Goal: Obtain resource: Obtain resource

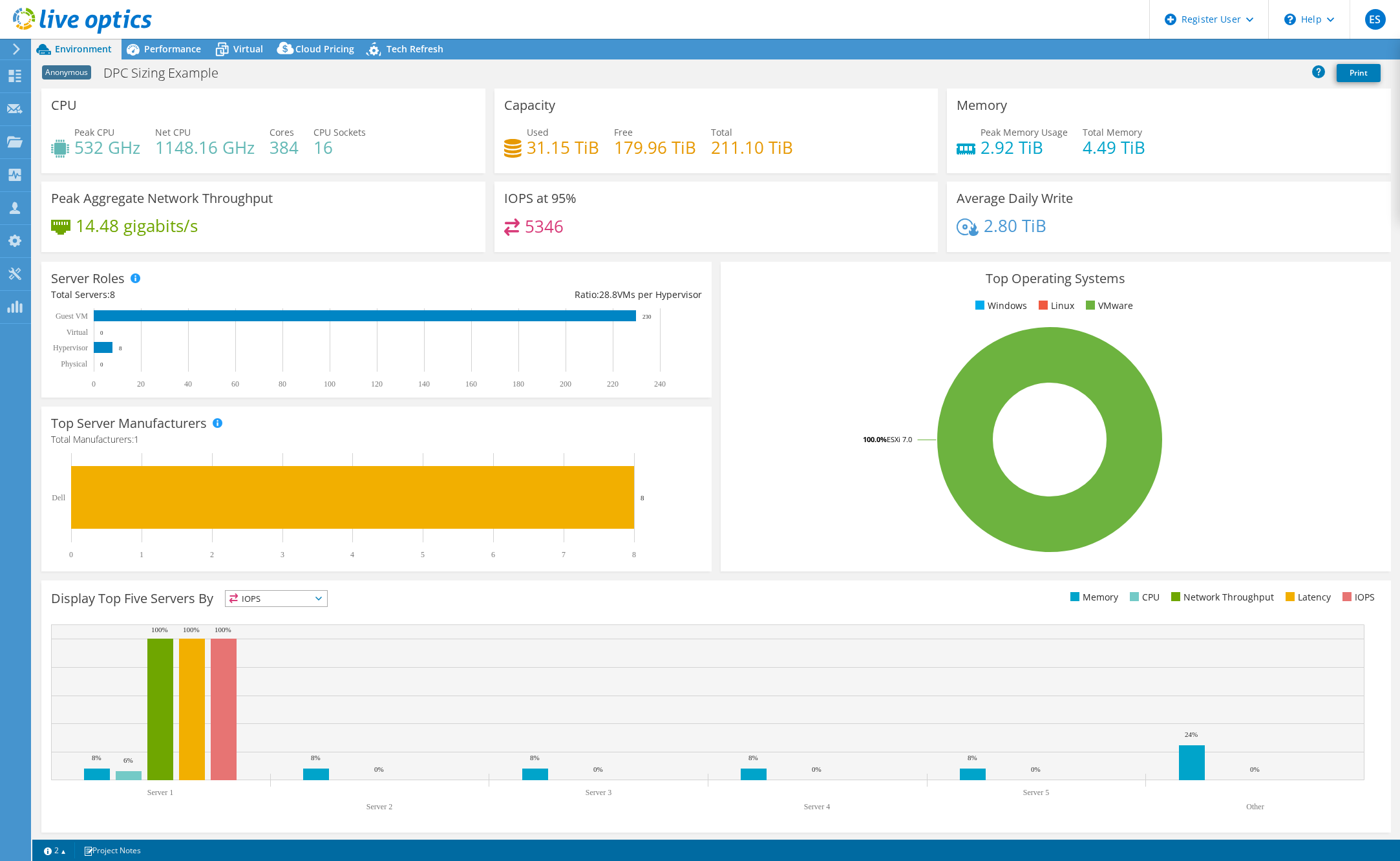
select select "USWest"
select select "USD"
click at [1183, 52] on link "Reports" at bounding box center [1181, 50] width 62 height 20
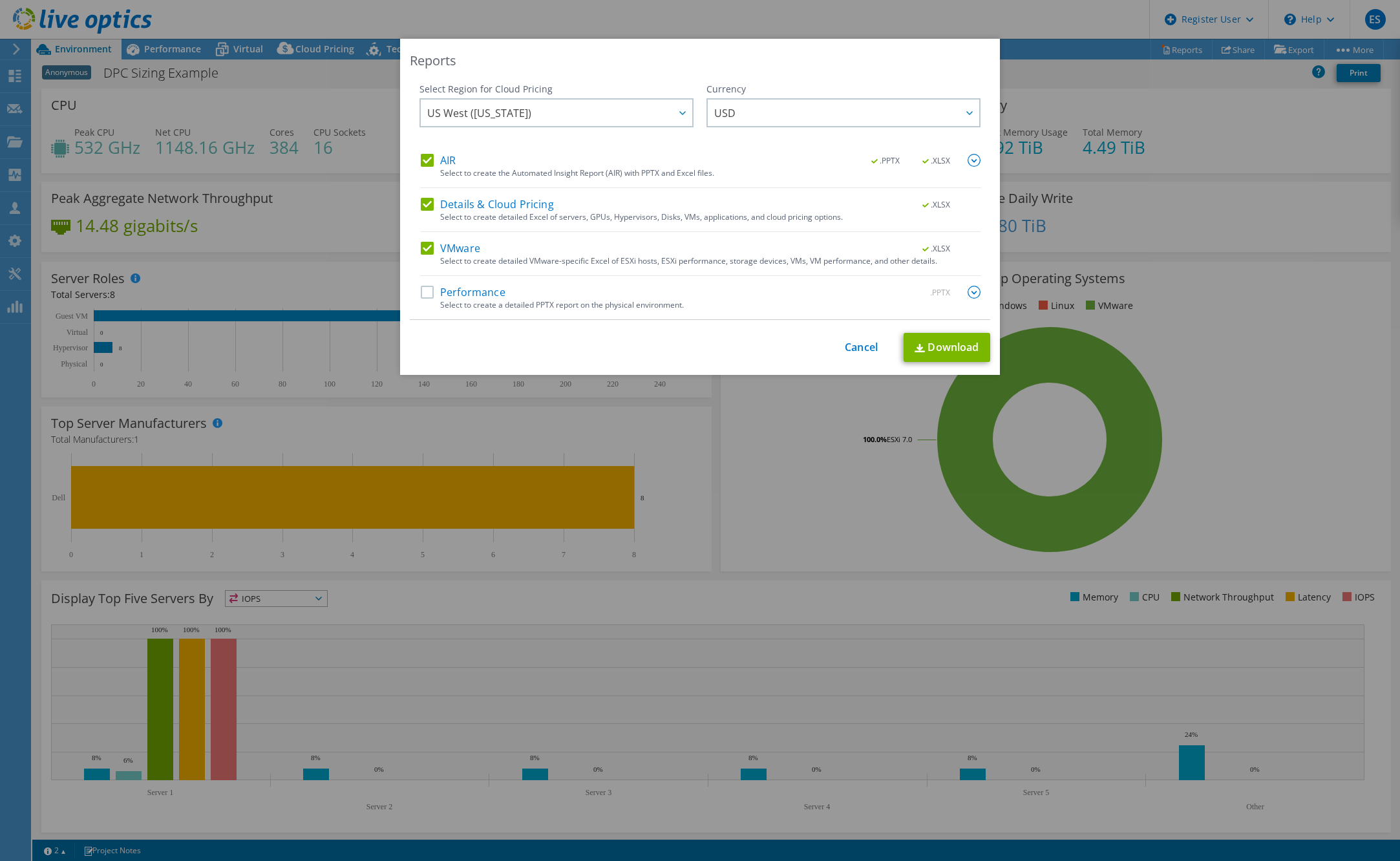
click at [426, 290] on label "Performance" at bounding box center [463, 291] width 85 height 13
click at [0, 0] on input "Performance" at bounding box center [0, 0] width 0 height 0
click at [928, 343] on link "Download" at bounding box center [946, 347] width 87 height 29
click at [844, 349] on link "Cancel" at bounding box center [860, 347] width 33 height 12
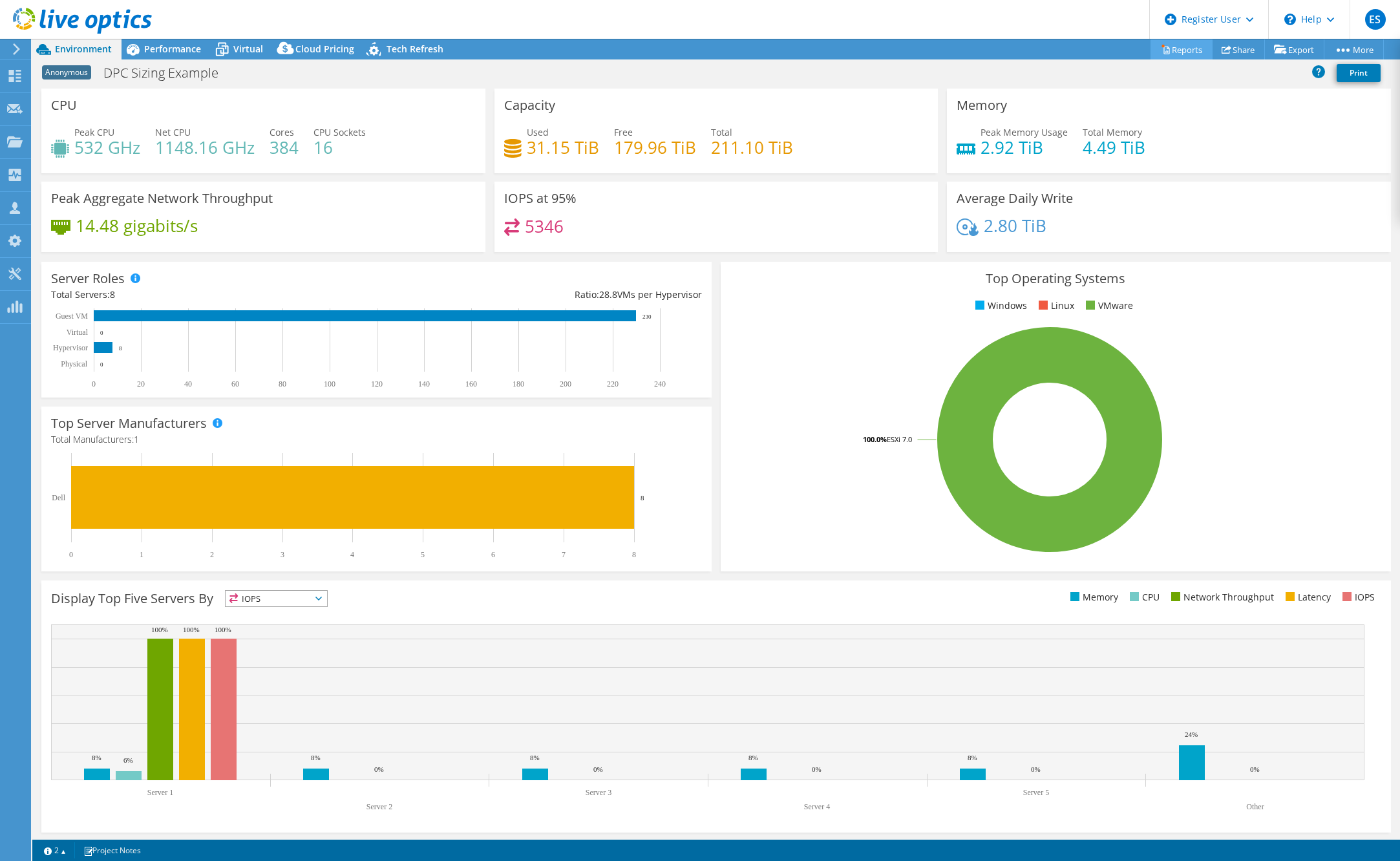
click at [1166, 56] on link "Reports" at bounding box center [1181, 50] width 62 height 20
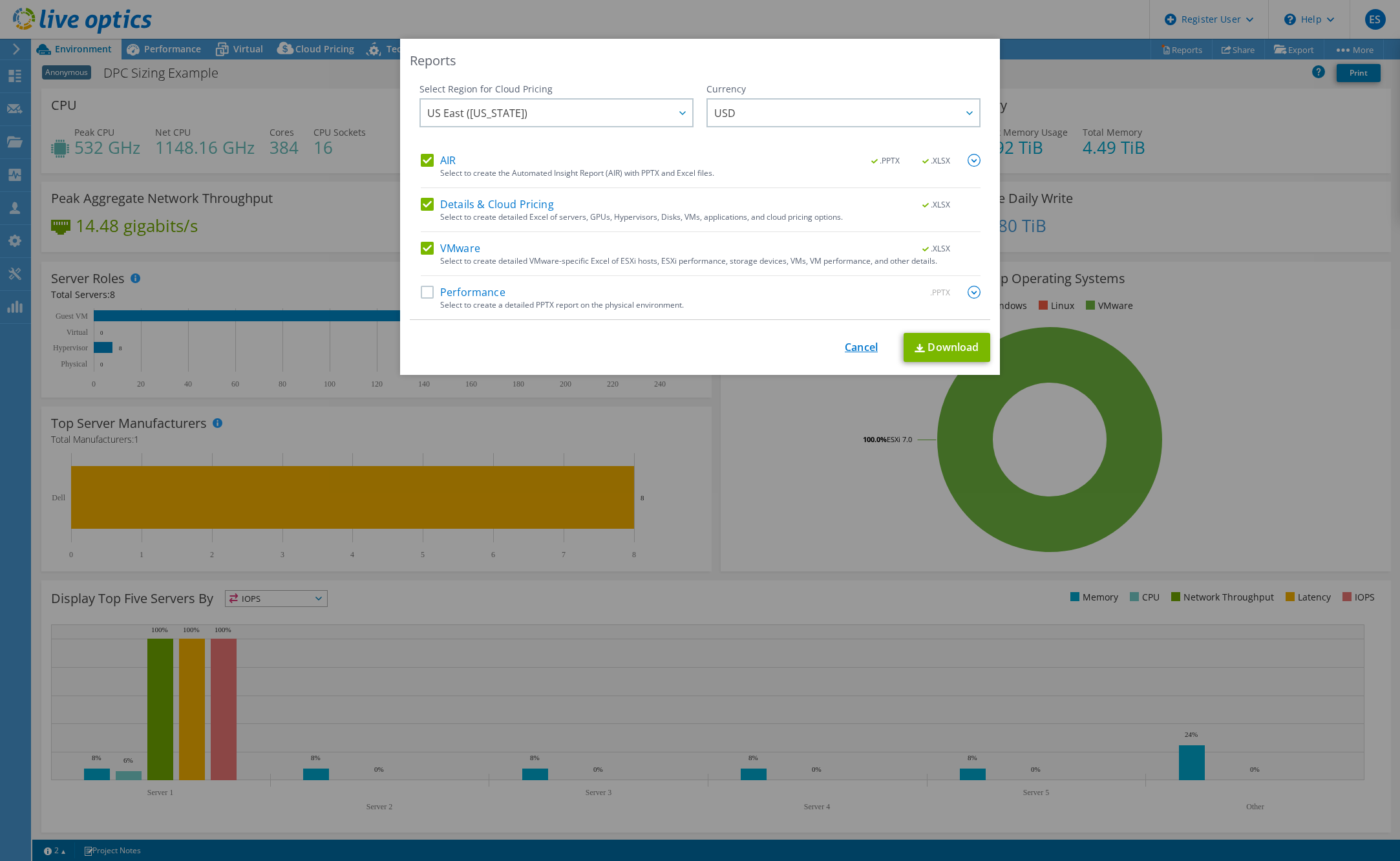
click at [849, 346] on link "Cancel" at bounding box center [860, 347] width 33 height 12
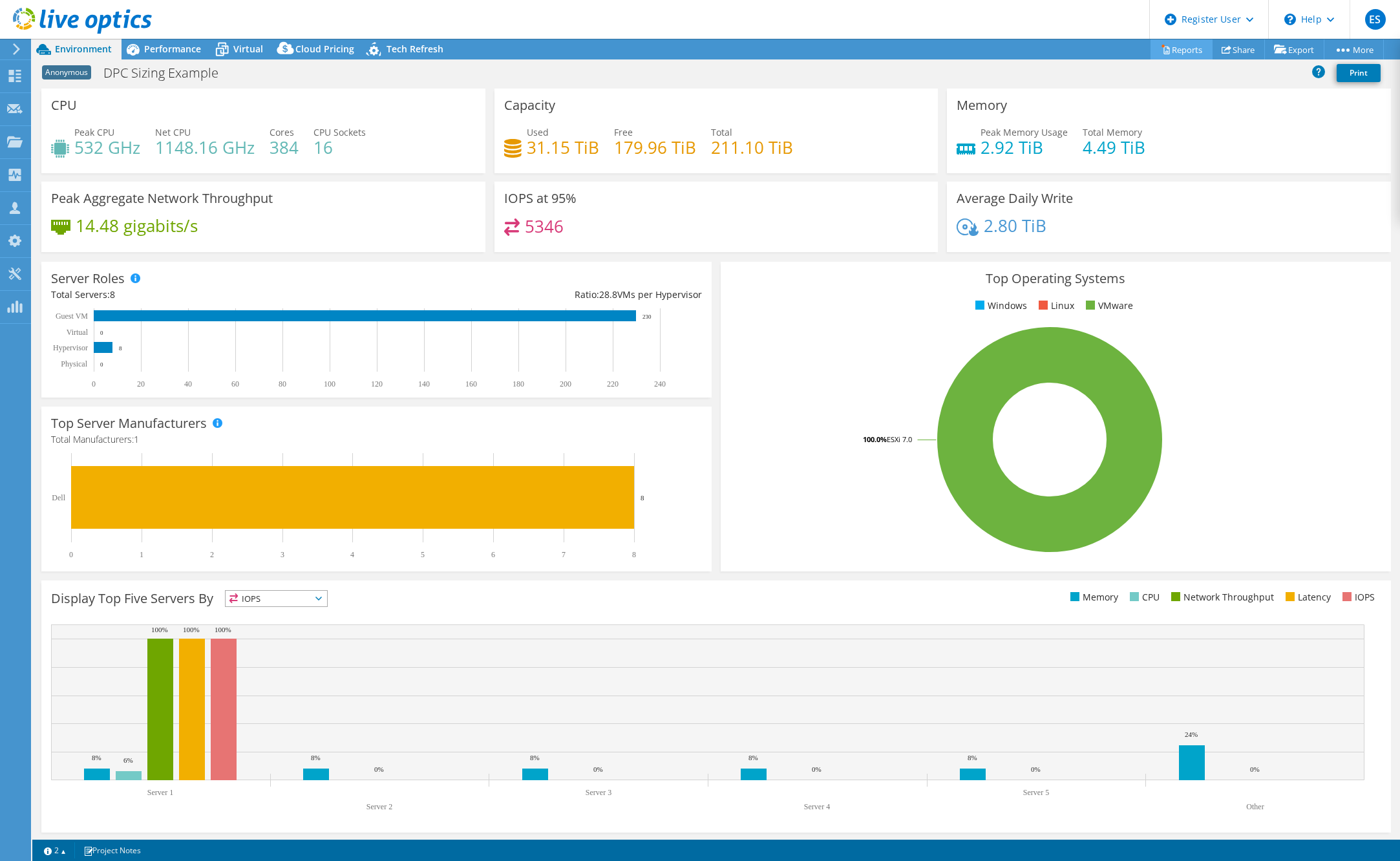
click at [1176, 52] on link "Reports" at bounding box center [1181, 50] width 62 height 20
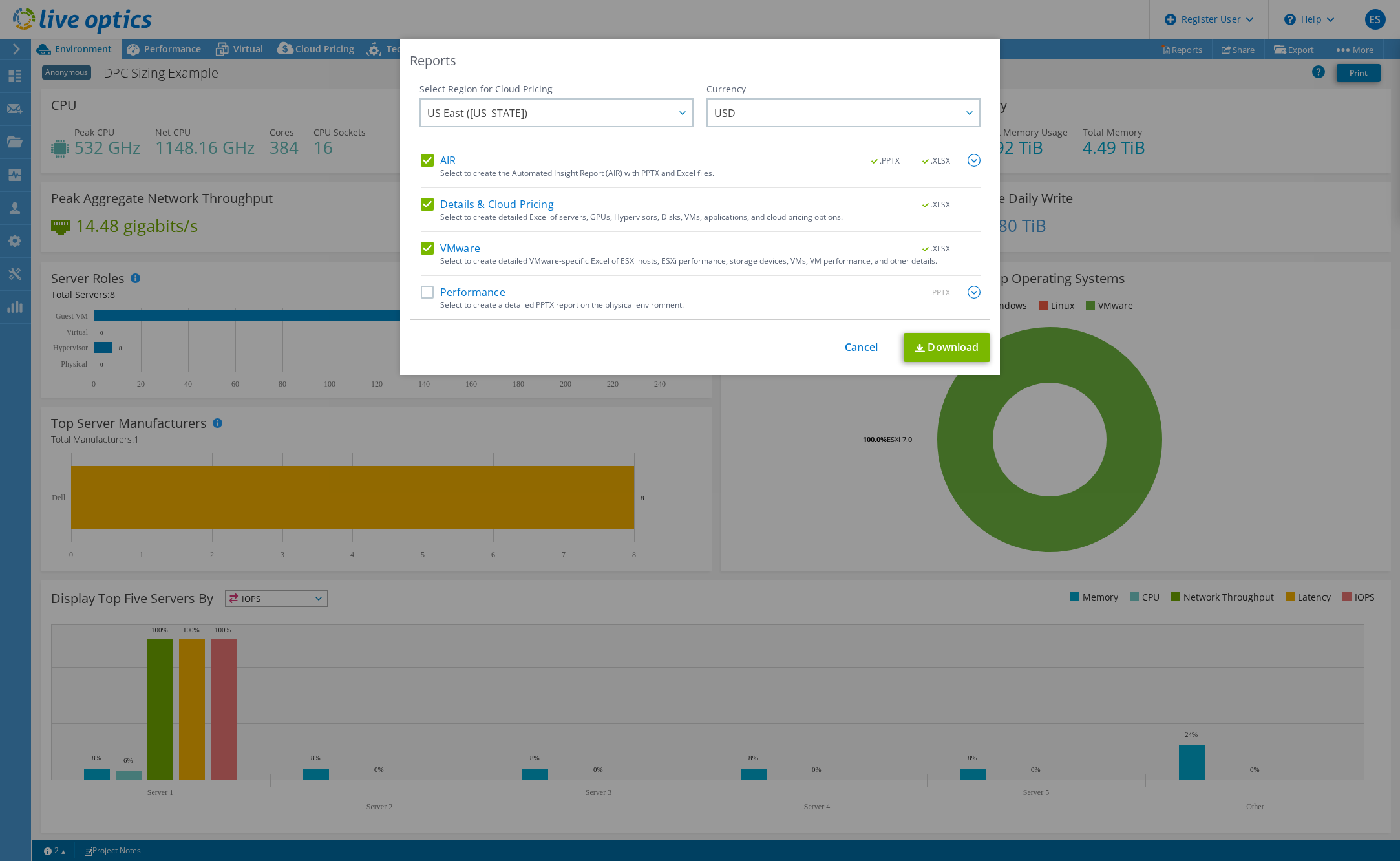
click at [421, 290] on label "Performance" at bounding box center [463, 291] width 85 height 13
click at [0, 0] on input "Performance" at bounding box center [0, 0] width 0 height 0
click at [862, 350] on link "Cancel" at bounding box center [860, 347] width 33 height 12
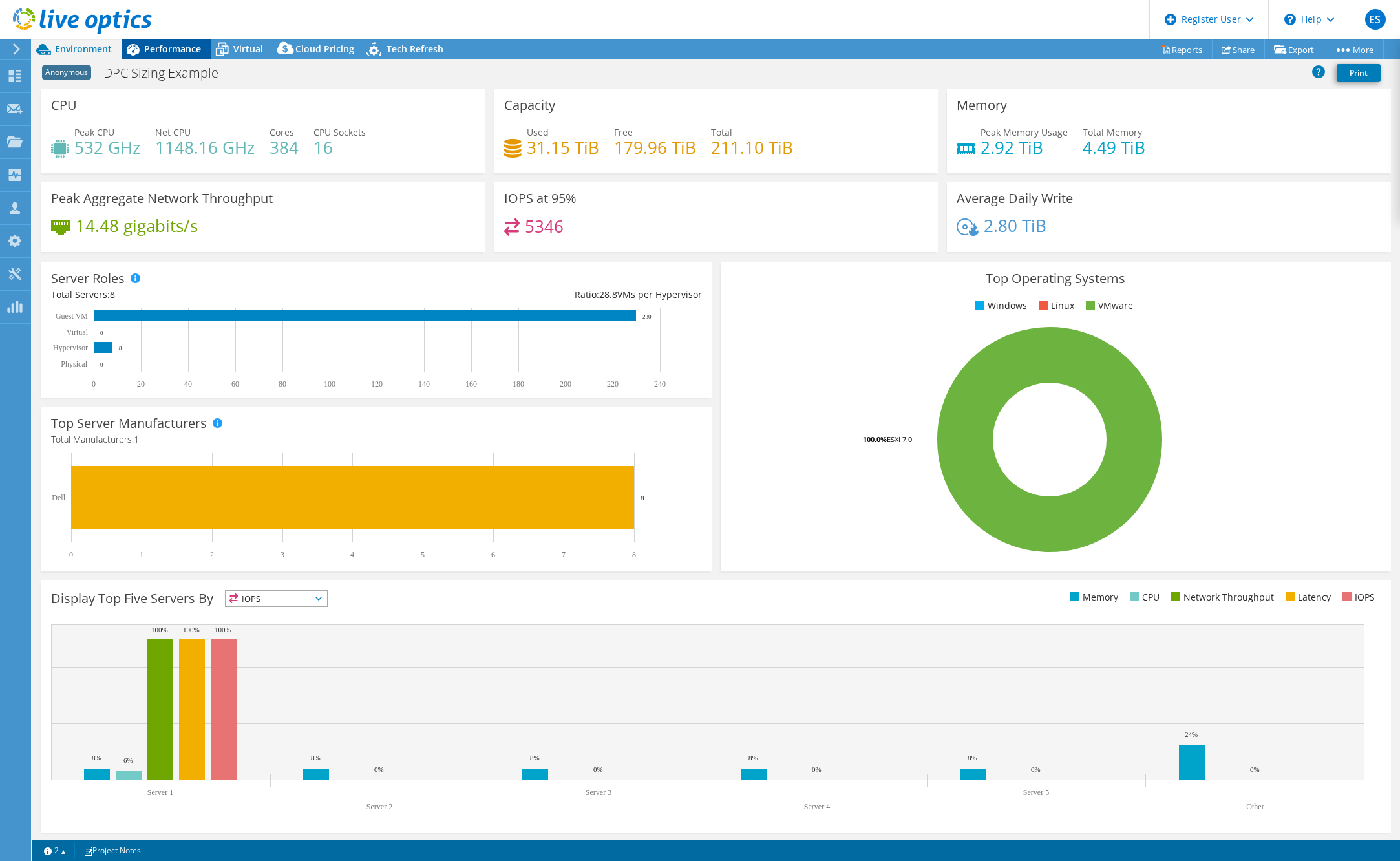
click at [177, 57] on div "Performance" at bounding box center [166, 49] width 89 height 21
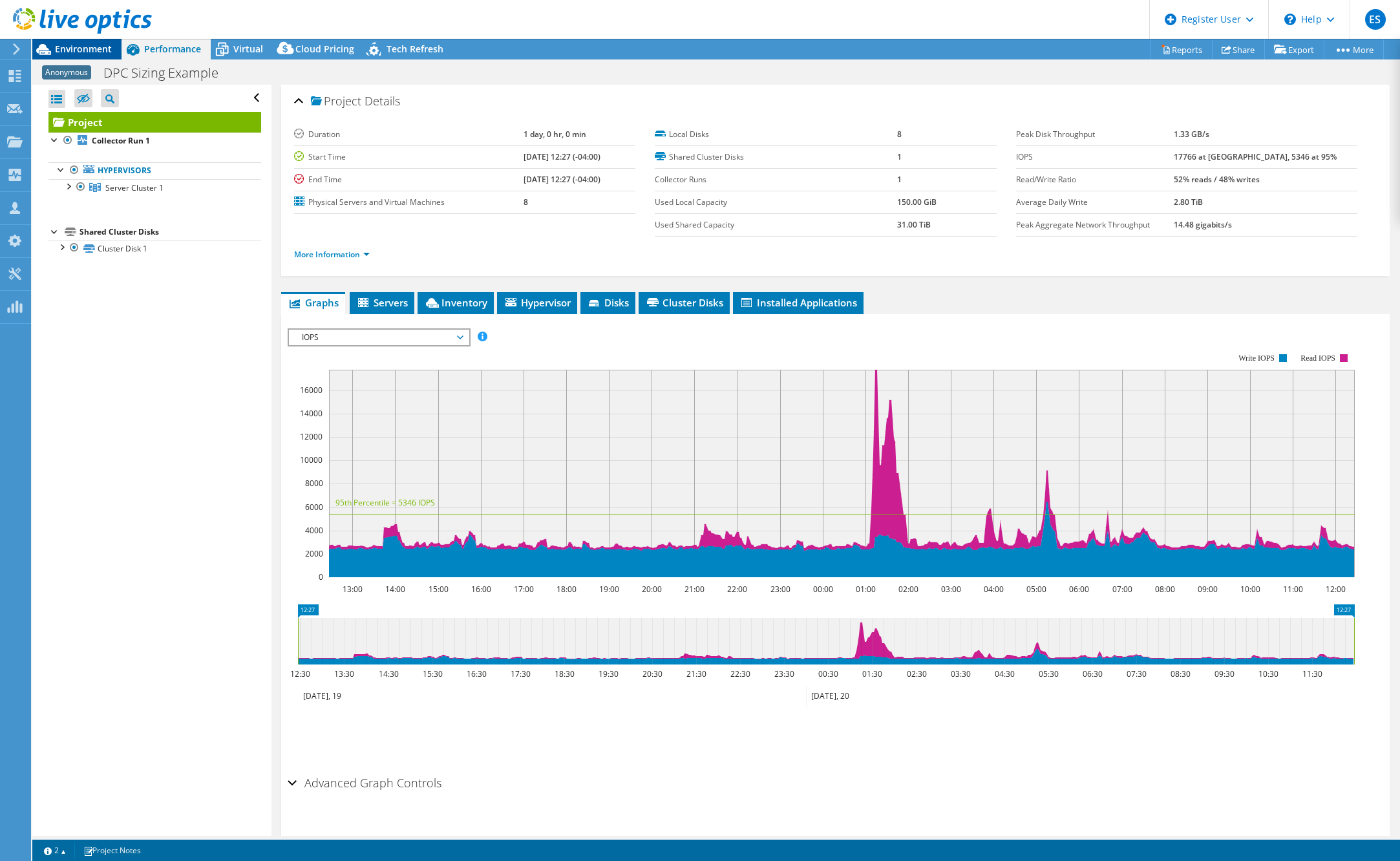
click at [98, 43] on span "Environment" at bounding box center [83, 49] width 57 height 12
